Goal: Use online tool/utility

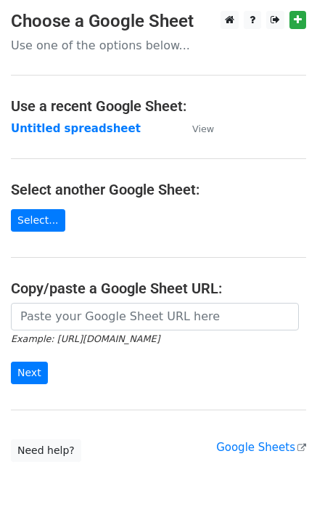
drag, startPoint x: 11, startPoint y: 394, endPoint x: 76, endPoint y: 322, distance: 96.1
click at [13, 392] on div "Example: [URL][DOMAIN_NAME] Next" at bounding box center [158, 351] width 317 height 96
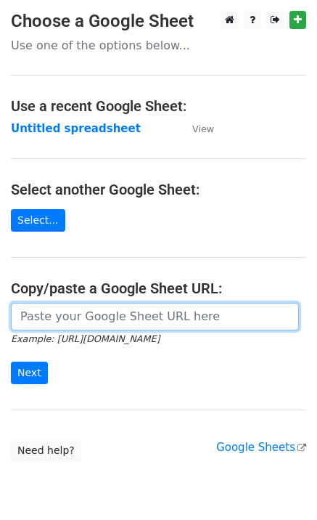
click at [79, 318] on input "url" at bounding box center [155, 317] width 288 height 28
paste input "[URL][DOMAIN_NAME]"
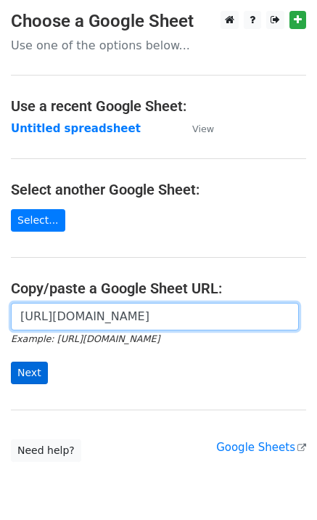
scroll to position [0, 316]
type input "[URL][DOMAIN_NAME]"
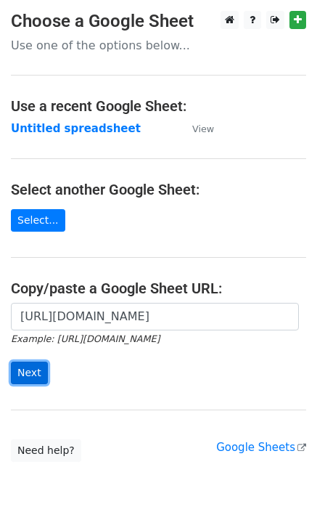
scroll to position [0, 0]
click at [30, 370] on input "Next" at bounding box center [29, 373] width 37 height 23
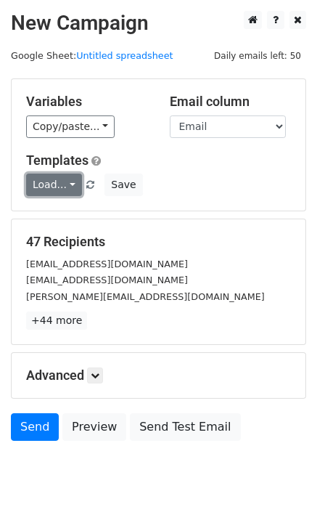
click at [55, 193] on link "Load..." at bounding box center [54, 185] width 56 height 23
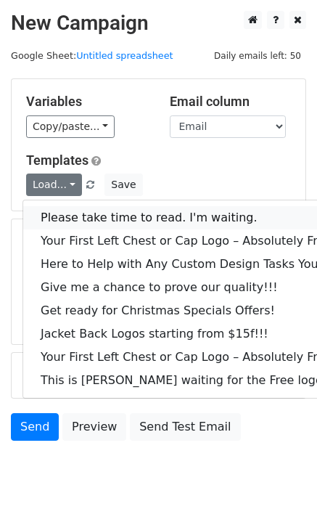
click at [81, 220] on link "Please take time to read. I'm waiting." at bounding box center [196, 217] width 346 height 23
